Goal: Task Accomplishment & Management: Use online tool/utility

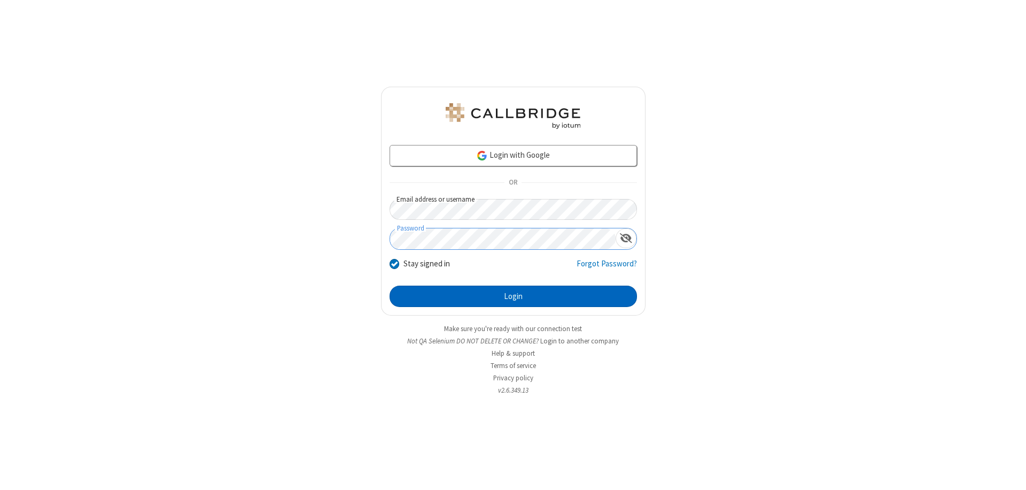
click at [513, 296] on button "Login" at bounding box center [513, 295] width 247 height 21
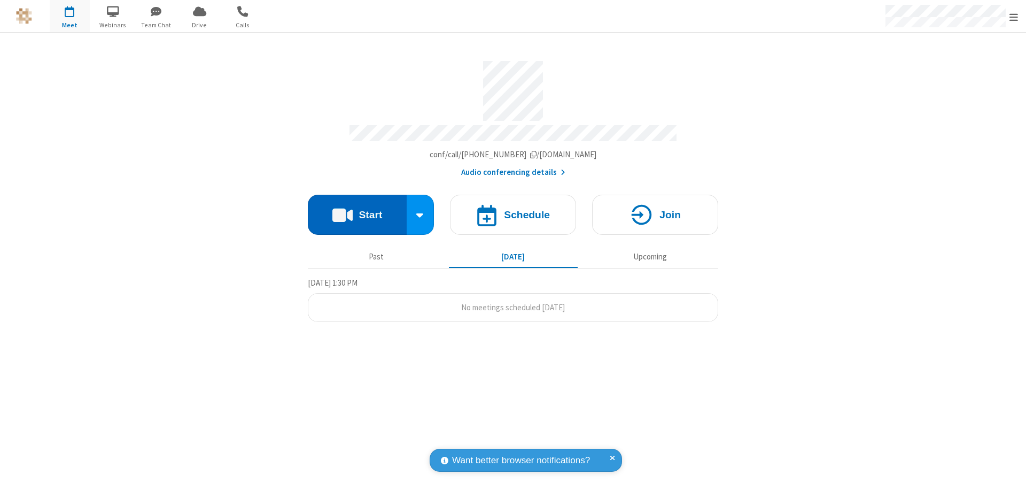
click at [357, 210] on button "Start" at bounding box center [357, 215] width 99 height 40
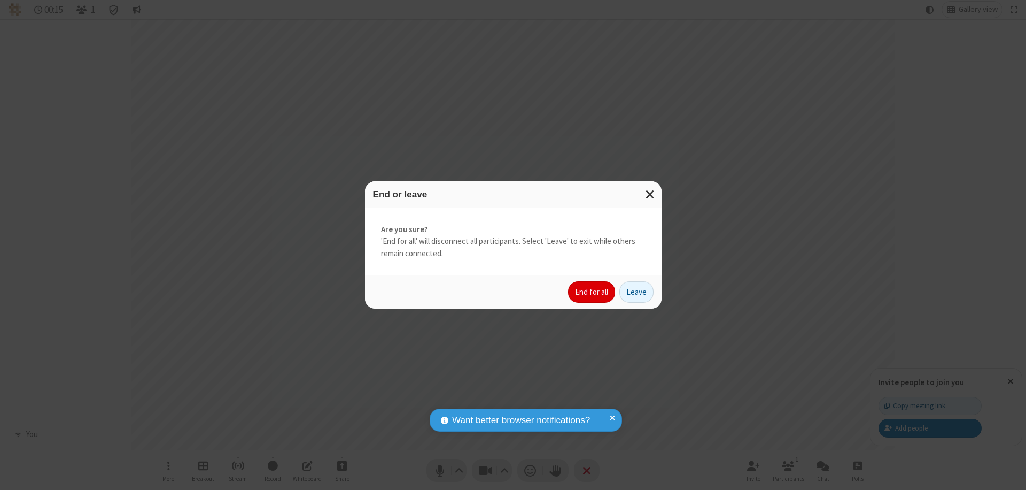
click at [592, 292] on button "End for all" at bounding box center [591, 291] width 47 height 21
